Goal: Transaction & Acquisition: Book appointment/travel/reservation

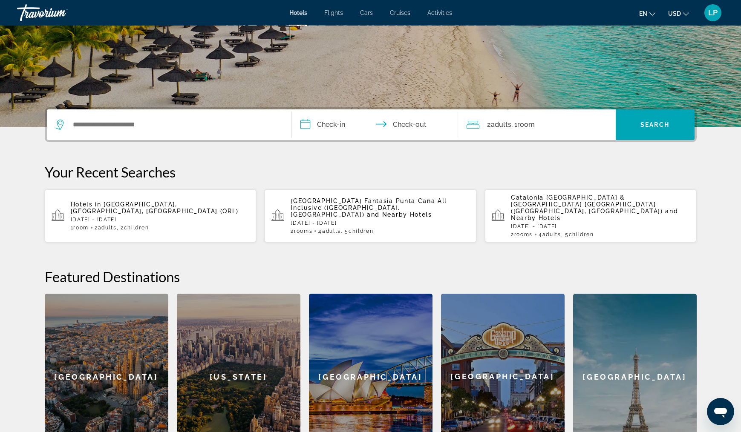
scroll to position [129, 0]
click at [379, 211] on span "and Nearby Hotels" at bounding box center [399, 214] width 65 height 7
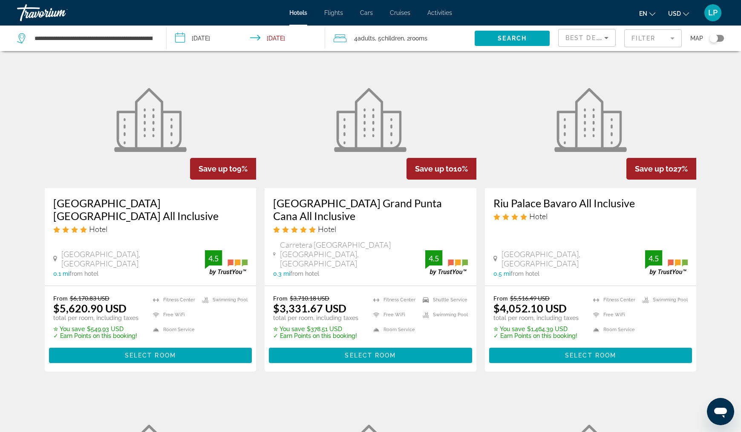
scroll to position [28, 0]
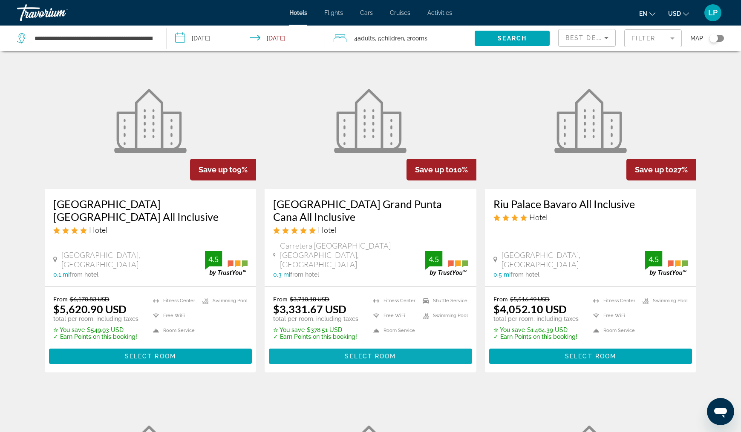
click at [382, 353] on span "Select Room" at bounding box center [370, 356] width 51 height 7
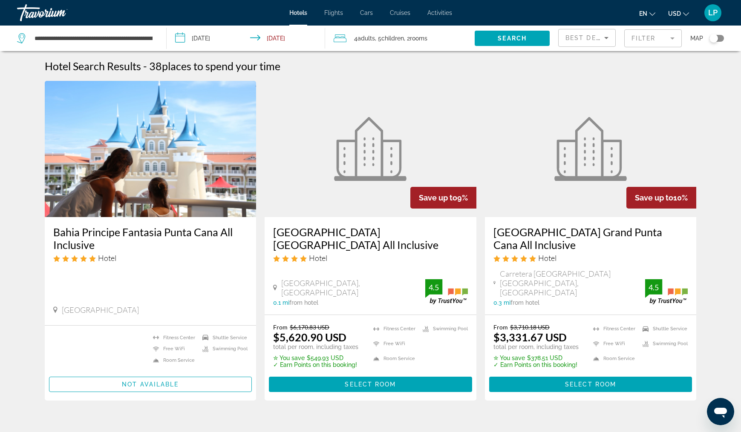
click at [51, 13] on div "Travorium" at bounding box center [59, 13] width 85 height 22
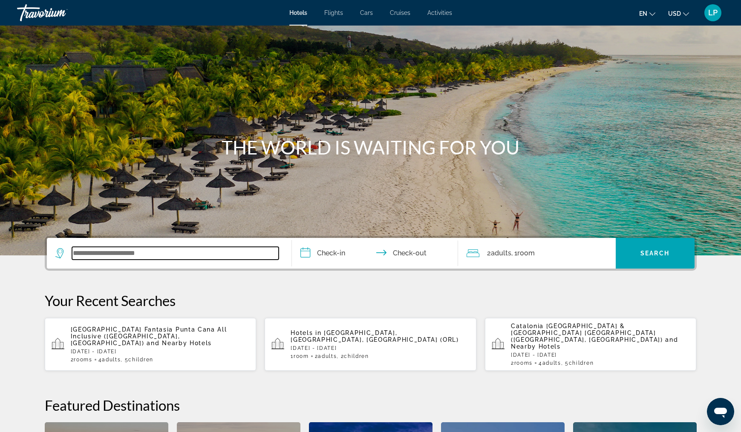
click at [136, 258] on input "Search widget" at bounding box center [175, 253] width 207 height 13
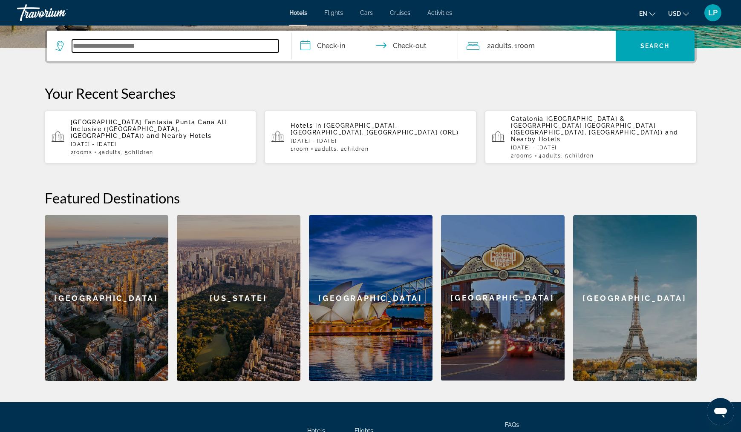
scroll to position [208, 0]
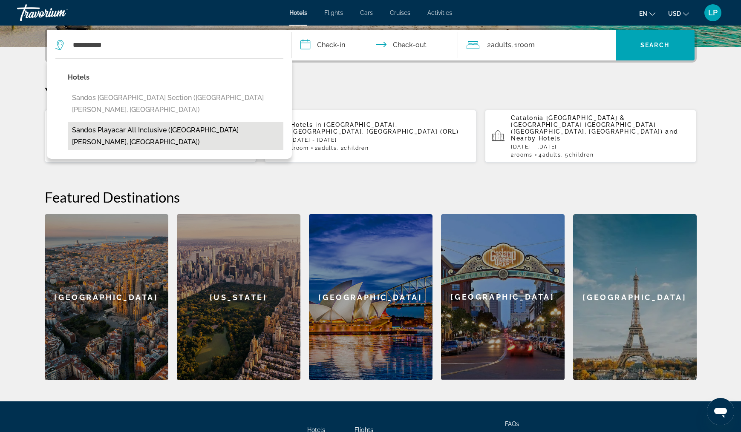
click at [175, 122] on button "Sandos Playacar All Inclusive ([GEOGRAPHIC_DATA][PERSON_NAME], [GEOGRAPHIC_DATA…" at bounding box center [176, 136] width 216 height 28
type input "**********"
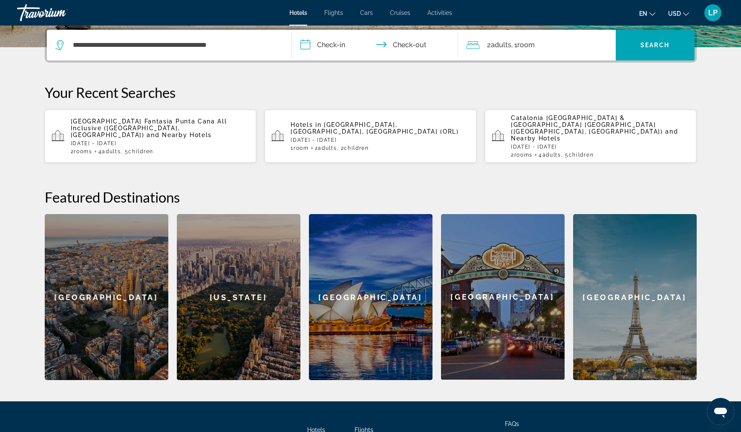
click at [336, 49] on input "**********" at bounding box center [377, 46] width 170 height 33
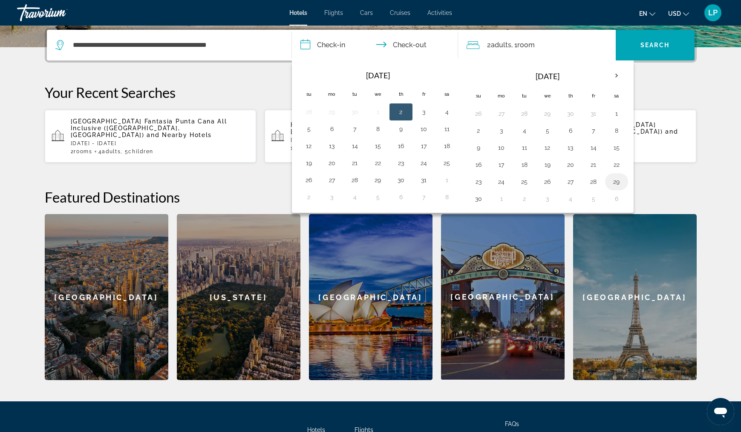
click at [619, 182] on button "29" at bounding box center [617, 182] width 14 height 12
click at [617, 75] on th "Next month" at bounding box center [616, 75] width 23 height 19
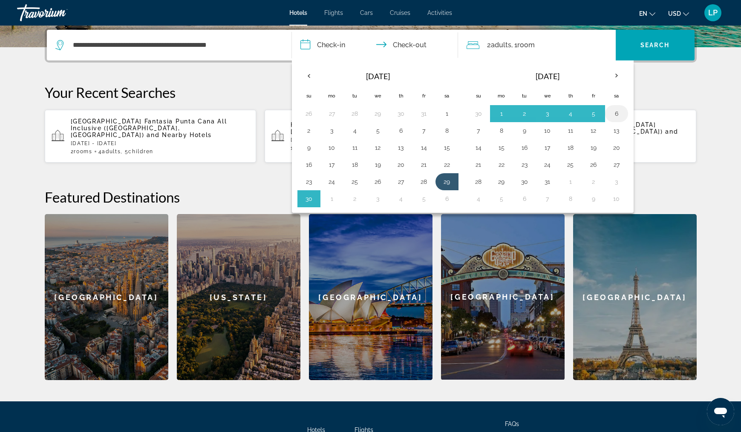
click at [615, 115] on button "6" at bounding box center [617, 114] width 14 height 12
type input "**********"
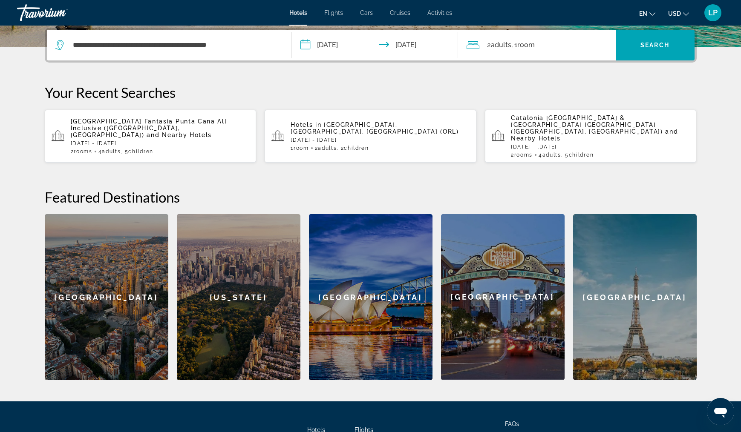
click at [537, 47] on div "2 Adult Adults , 1 Room rooms" at bounding box center [540, 45] width 149 height 12
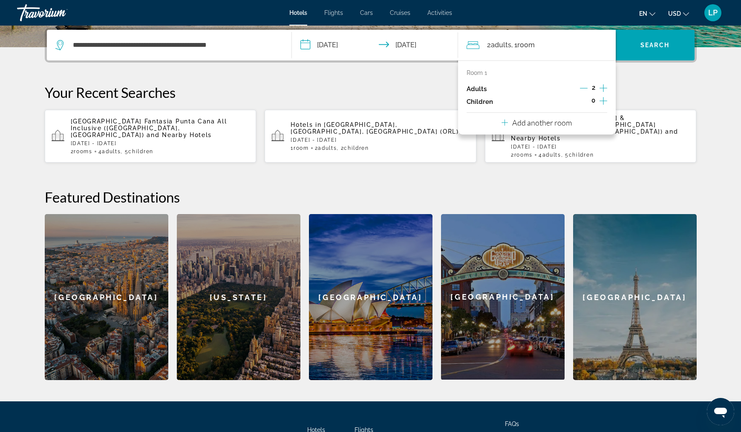
click at [600, 103] on icon "Increment children" at bounding box center [603, 101] width 8 height 10
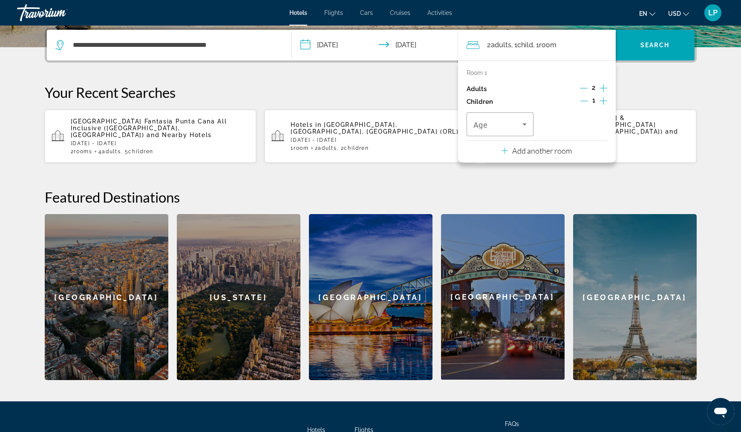
click at [600, 103] on icon "Increment children" at bounding box center [603, 101] width 8 height 10
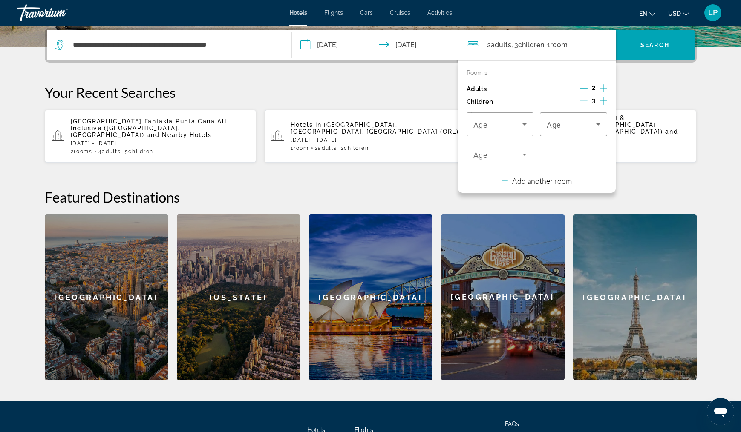
click at [600, 103] on icon "Increment children" at bounding box center [603, 101] width 8 height 10
click at [545, 185] on p "Add another room" at bounding box center [542, 180] width 60 height 9
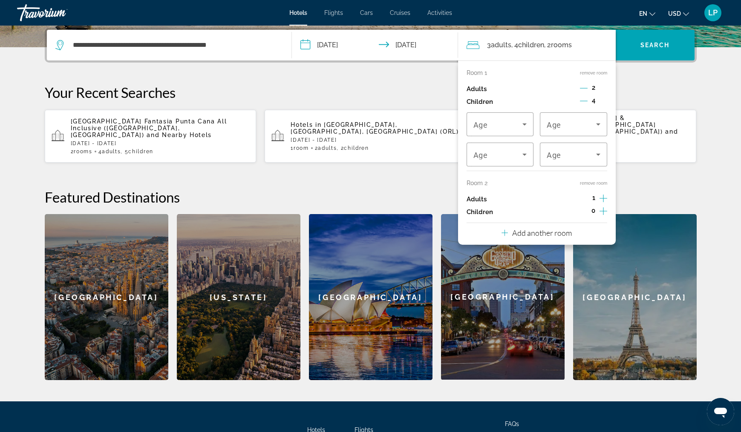
click at [604, 215] on icon "Increment children" at bounding box center [603, 211] width 8 height 8
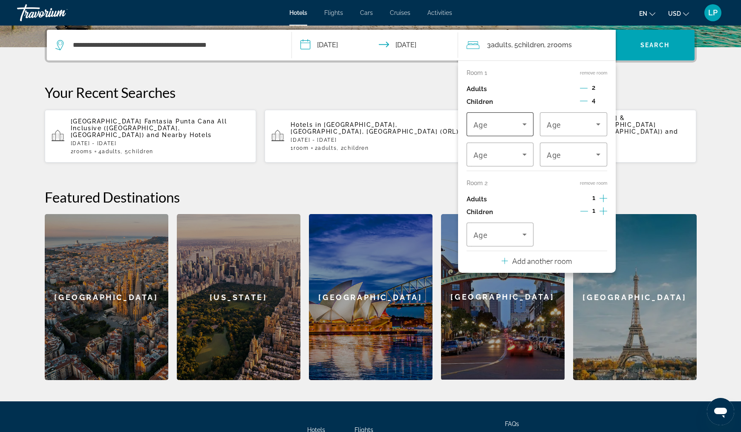
click at [526, 128] on icon "Travelers: 3 adults, 5 children" at bounding box center [524, 124] width 10 height 10
click at [491, 210] on mat-option "3" at bounding box center [499, 214] width 67 height 20
click at [596, 125] on icon "Travelers: 3 adults, 5 children" at bounding box center [598, 124] width 10 height 10
click at [572, 241] on mat-option "9" at bounding box center [573, 240] width 67 height 20
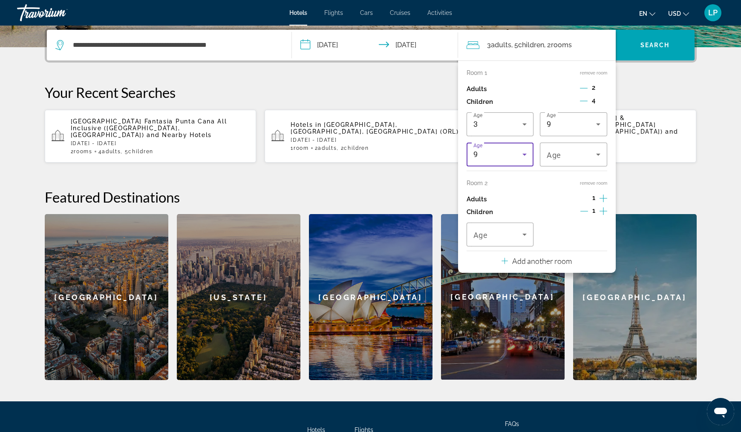
click at [506, 159] on div "9" at bounding box center [497, 155] width 49 height 10
click at [486, 258] on mat-option "11" at bounding box center [499, 262] width 67 height 20
click at [590, 156] on div "11" at bounding box center [571, 155] width 49 height 10
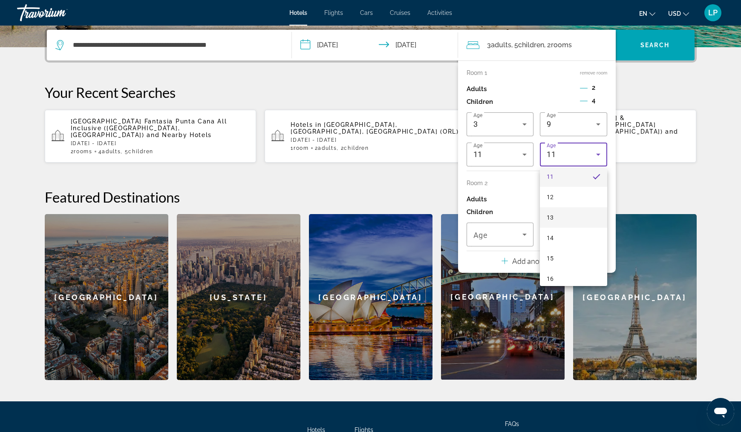
scroll to position [231, 0]
click at [571, 242] on mat-option "14" at bounding box center [573, 237] width 67 height 20
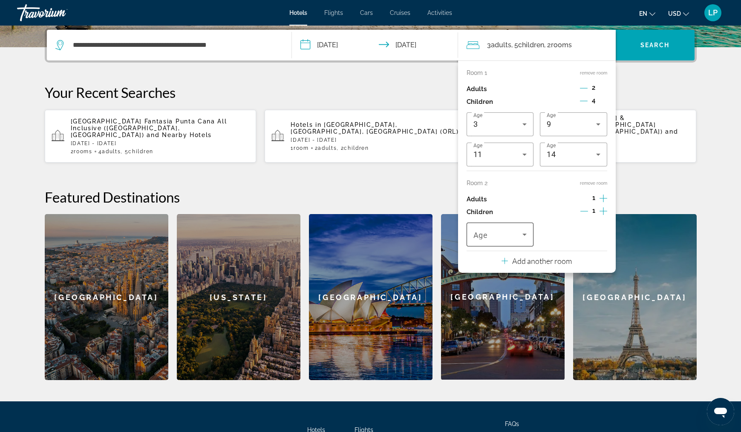
click at [524, 236] on icon "Travelers: 3 adults, 5 children" at bounding box center [524, 235] width 10 height 10
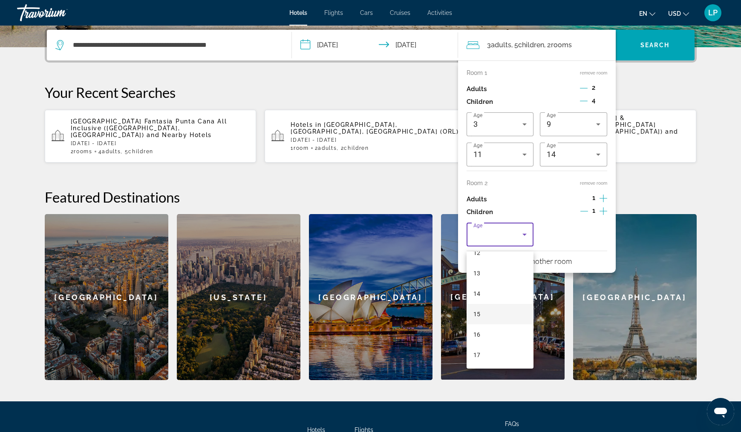
scroll to position [258, 0]
click at [489, 332] on mat-option "16" at bounding box center [499, 335] width 67 height 20
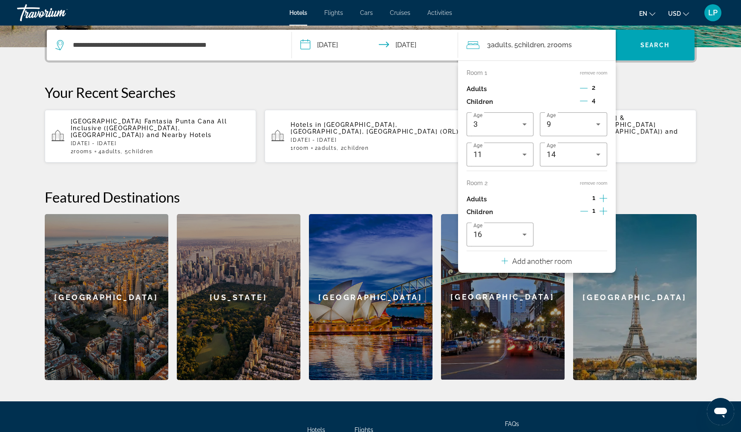
click at [605, 199] on icon "Increment adults" at bounding box center [603, 198] width 8 height 10
click at [652, 52] on span "Search widget" at bounding box center [655, 45] width 79 height 20
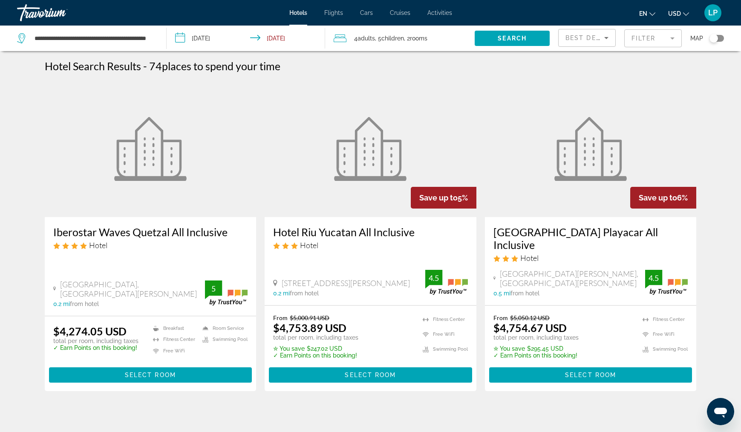
click at [409, 37] on span ", 2 Room rooms" at bounding box center [415, 38] width 23 height 12
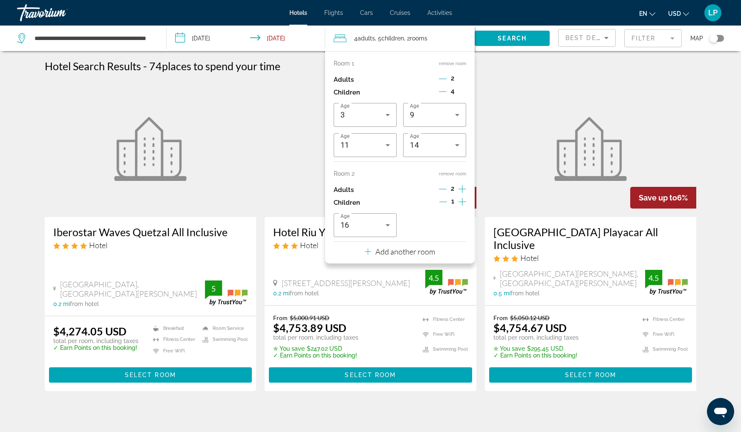
click at [442, 92] on icon "Decrement children" at bounding box center [443, 92] width 8 height 0
click at [462, 206] on icon "Increment children" at bounding box center [462, 202] width 8 height 8
click at [457, 230] on icon "Travelers: 4 adults, 5 children" at bounding box center [457, 225] width 10 height 10
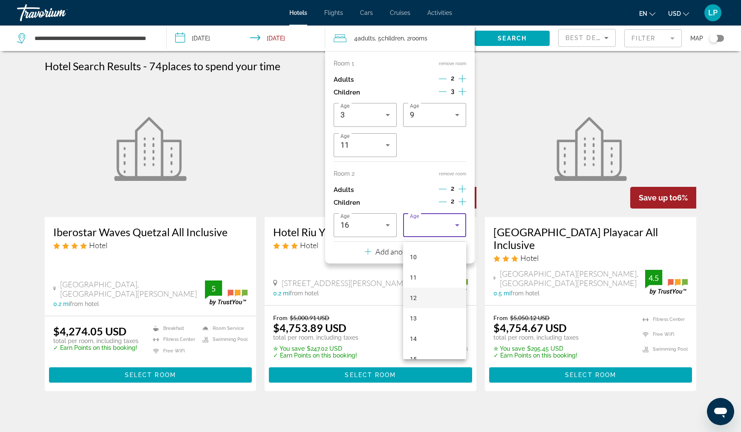
scroll to position [204, 0]
click at [437, 337] on mat-option "14" at bounding box center [434, 338] width 63 height 20
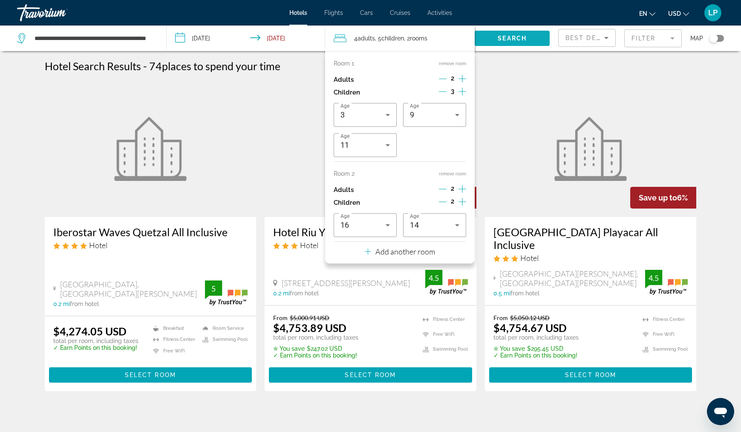
click at [522, 37] on span "Search" at bounding box center [512, 38] width 29 height 7
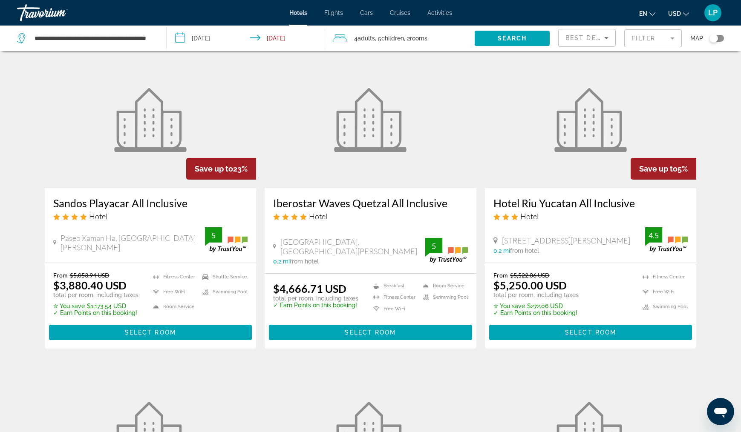
scroll to position [33, 0]
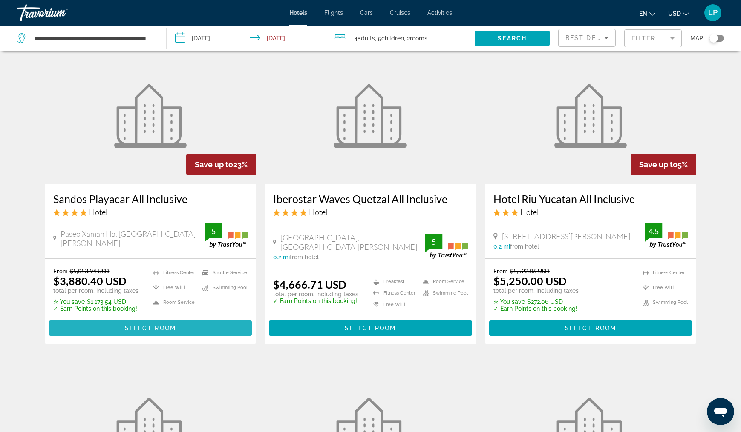
click at [156, 329] on span "Select Room" at bounding box center [150, 328] width 51 height 7
